Goal: Feedback & Contribution: Submit feedback/report problem

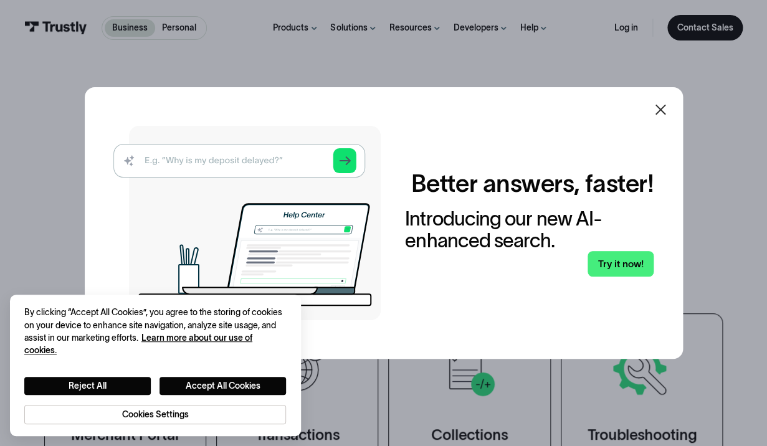
click at [658, 105] on icon at bounding box center [660, 109] width 15 height 15
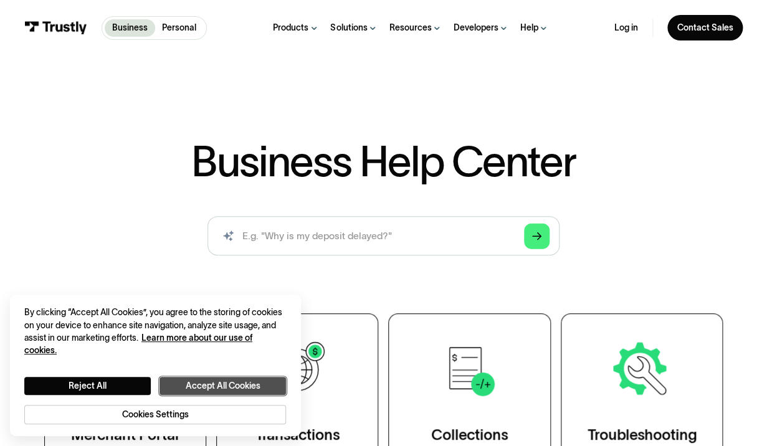
click at [232, 382] on button "Accept All Cookies" at bounding box center [222, 386] width 126 height 18
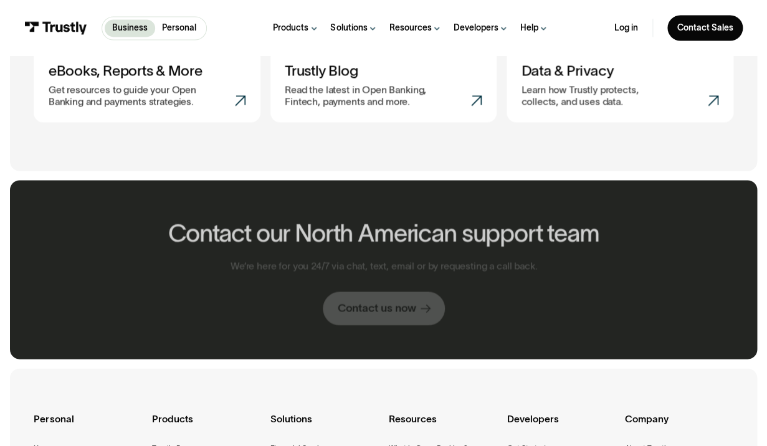
scroll to position [667, 0]
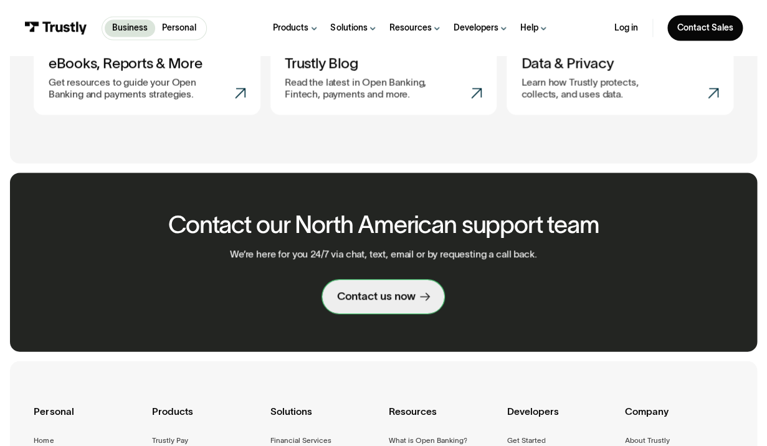
click at [369, 298] on div "Contact us now" at bounding box center [376, 296] width 78 height 14
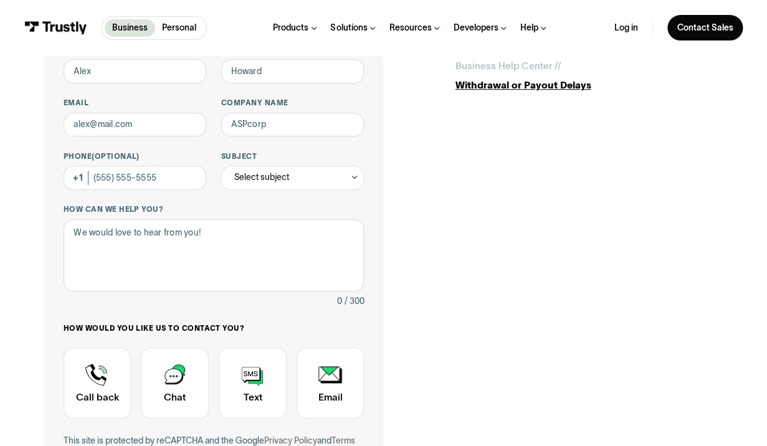
scroll to position [119, 0]
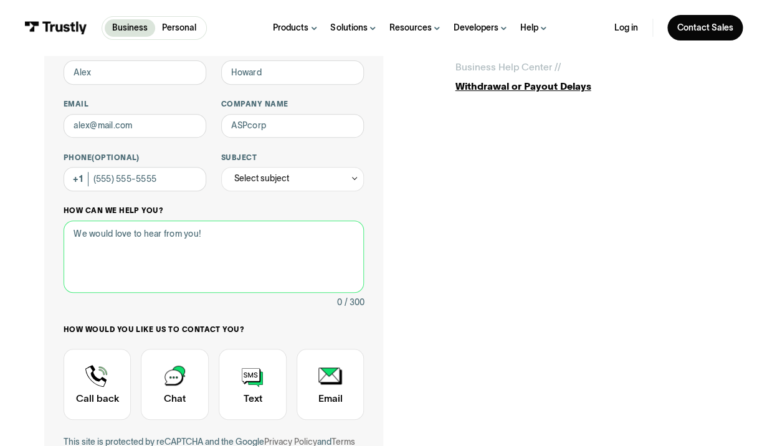
click at [185, 237] on textarea "How can we help you?" at bounding box center [214, 256] width 301 height 73
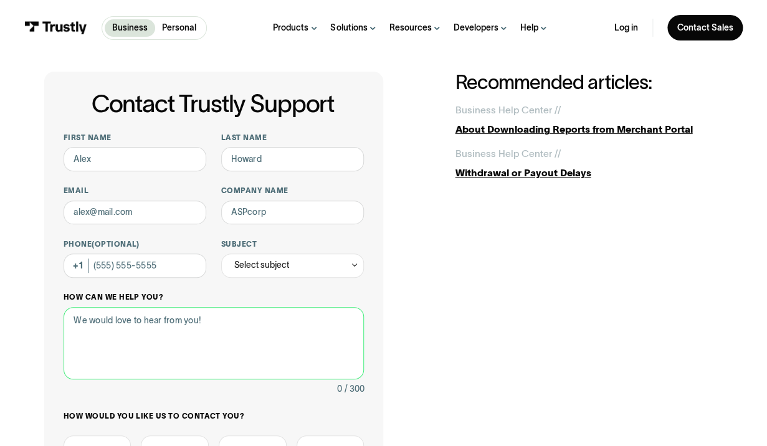
scroll to position [16, 0]
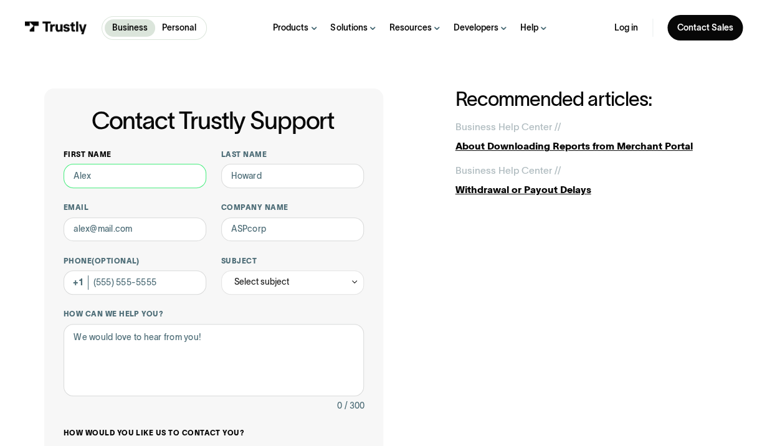
click at [156, 173] on input "First name" at bounding box center [135, 176] width 143 height 24
type input "Test"
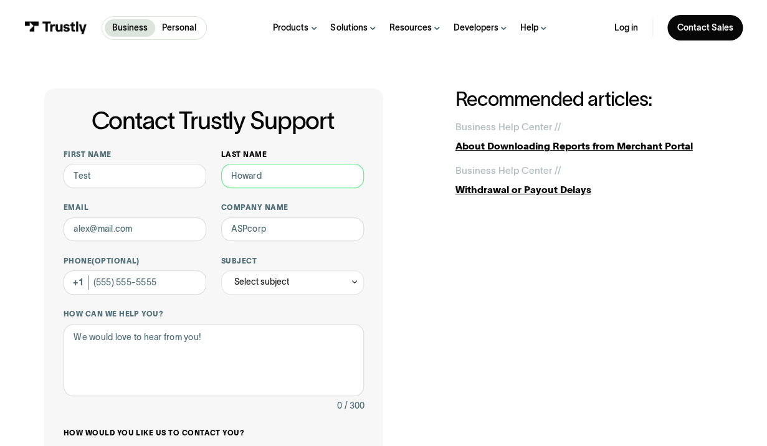
click at [285, 176] on input "Last name" at bounding box center [292, 176] width 143 height 24
type input "test"
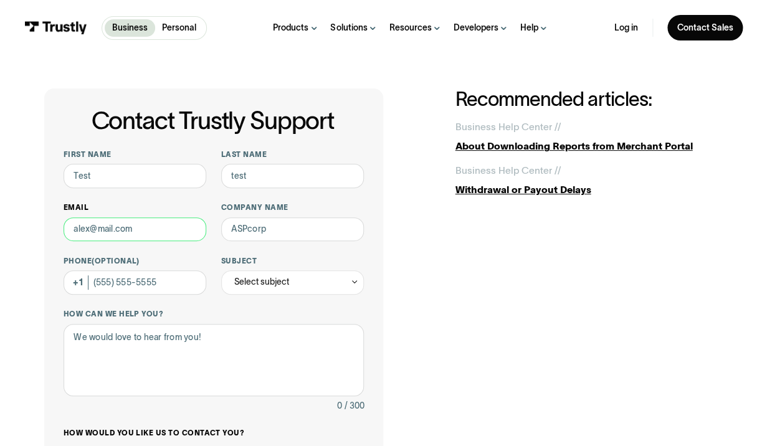
click at [153, 225] on input "Email" at bounding box center [135, 229] width 143 height 24
type input "test@test.com"
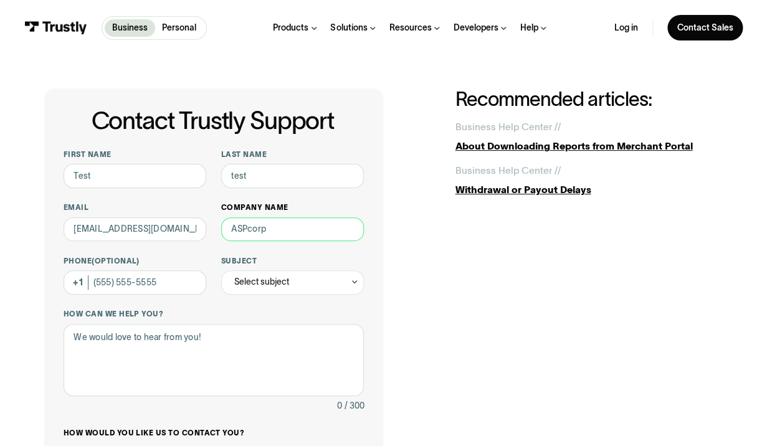
click at [271, 235] on input "Company name" at bounding box center [292, 229] width 143 height 24
type input "t"
type input "trustly"
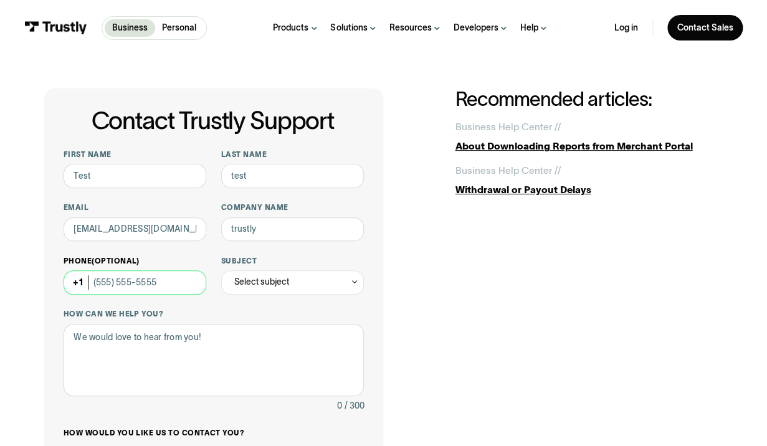
click at [181, 278] on input "Phone (Optional)" at bounding box center [135, 282] width 143 height 24
click at [271, 286] on div "Select subject" at bounding box center [261, 282] width 55 height 14
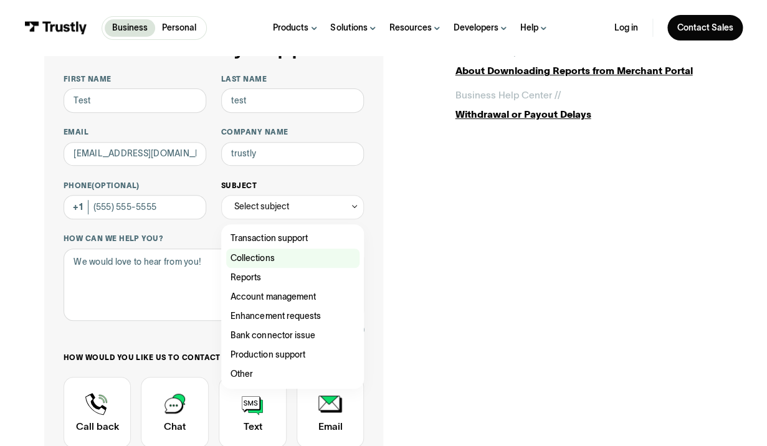
scroll to position [99, 0]
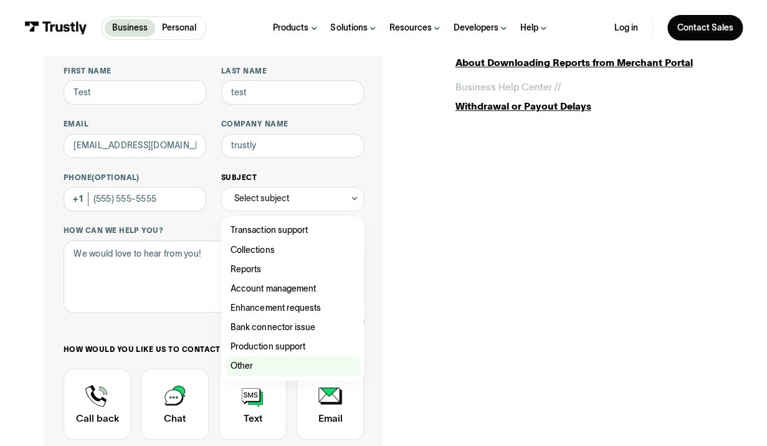
click at [285, 364] on div "Contact Trustly Support" at bounding box center [292, 365] width 133 height 19
type input "*****"
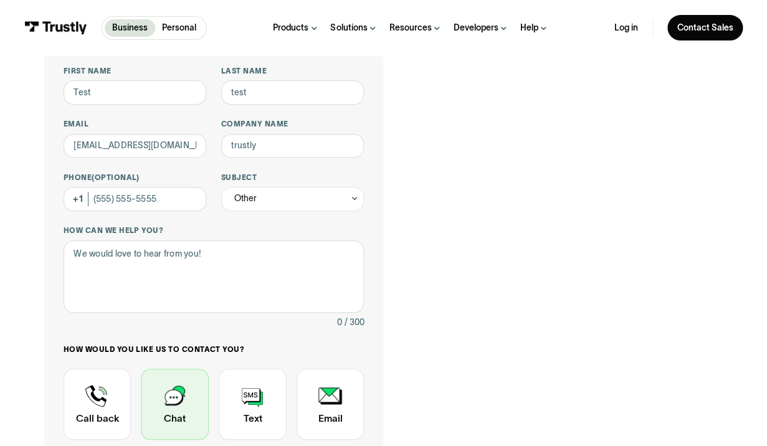
click at [164, 391] on div "Contact Trustly Support" at bounding box center [175, 404] width 68 height 71
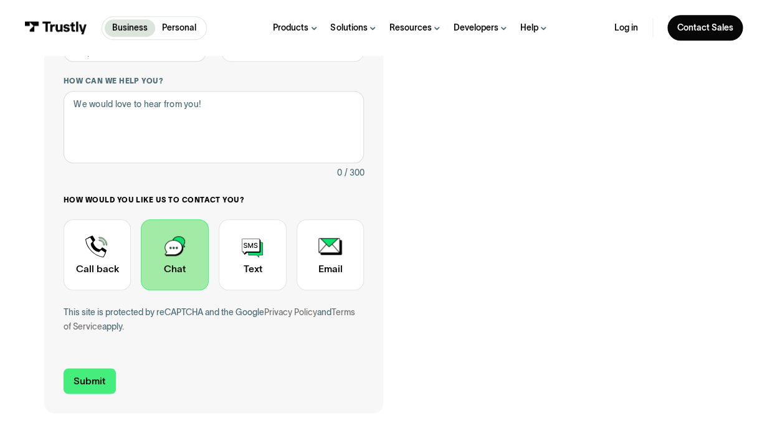
scroll to position [255, 0]
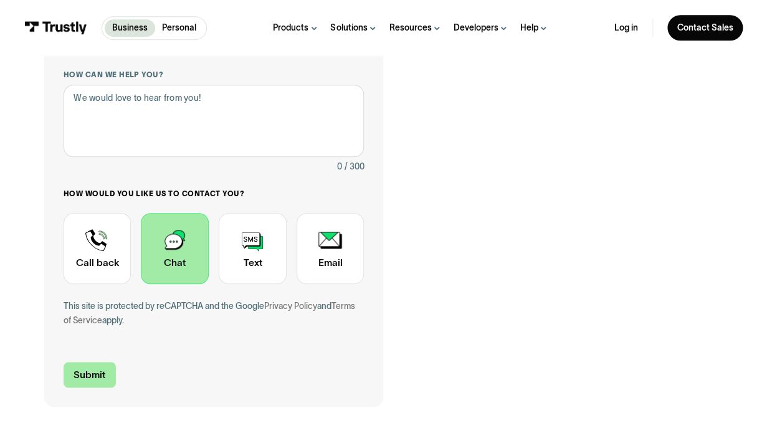
click at [82, 376] on input "Submit" at bounding box center [90, 375] width 52 height 26
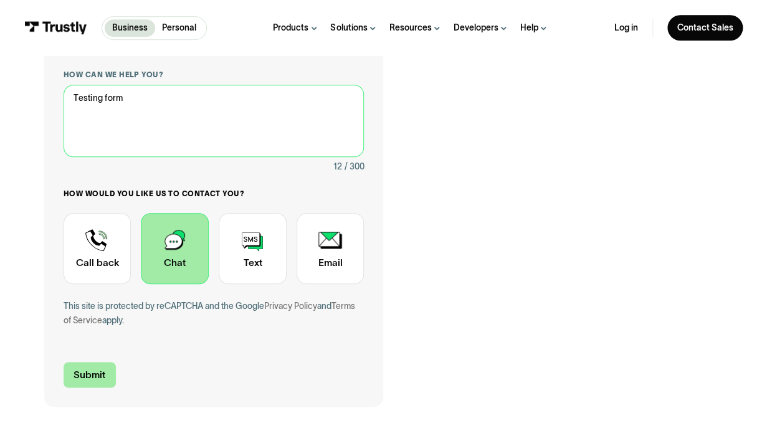
type textarea "Testing form"
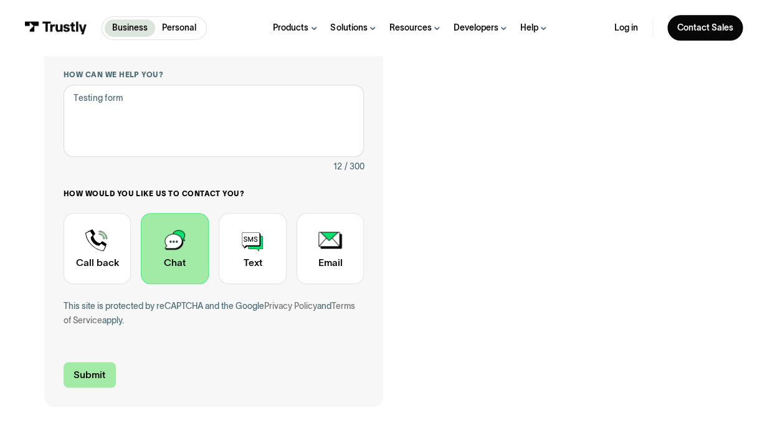
click at [99, 366] on input "Submit" at bounding box center [90, 375] width 52 height 26
click at [94, 372] on input "Submit" at bounding box center [90, 375] width 52 height 26
